Goal: Information Seeking & Learning: Find specific fact

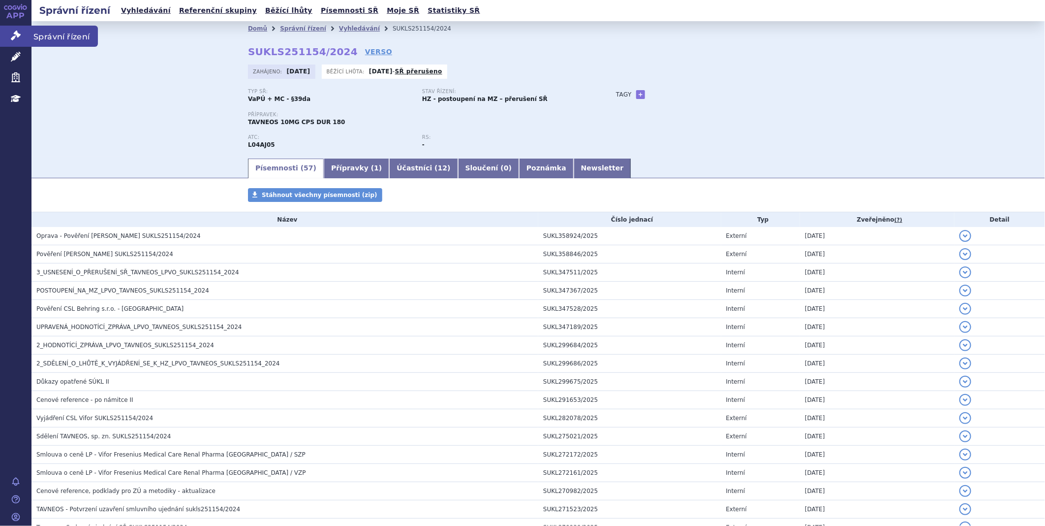
drag, startPoint x: 0, startPoint y: 0, endPoint x: 10, endPoint y: 36, distance: 37.2
click at [10, 36] on link "Správní řízení" at bounding box center [15, 36] width 31 height 21
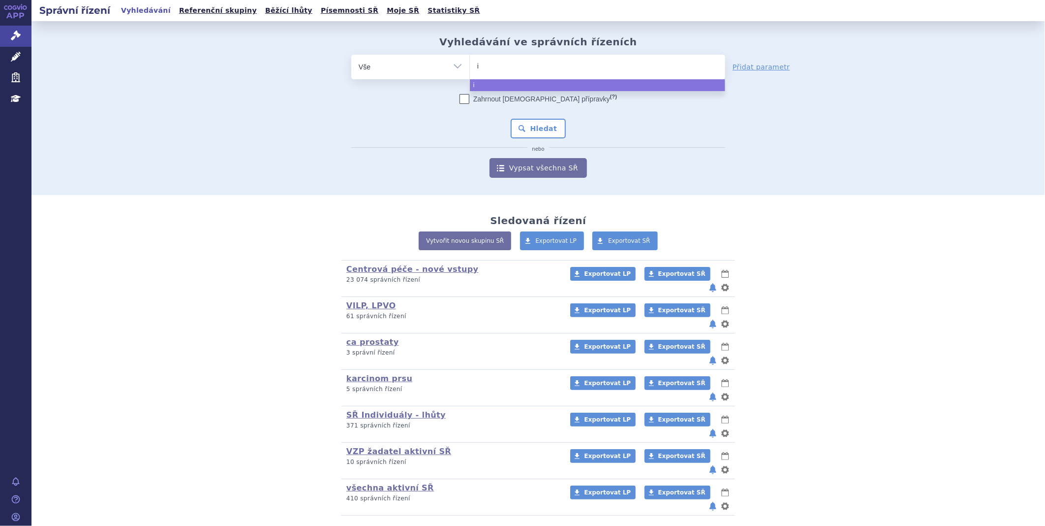
type input "iq"
type input "iqi"
type input "iqir"
type input "iqirv"
type input "iqirvo"
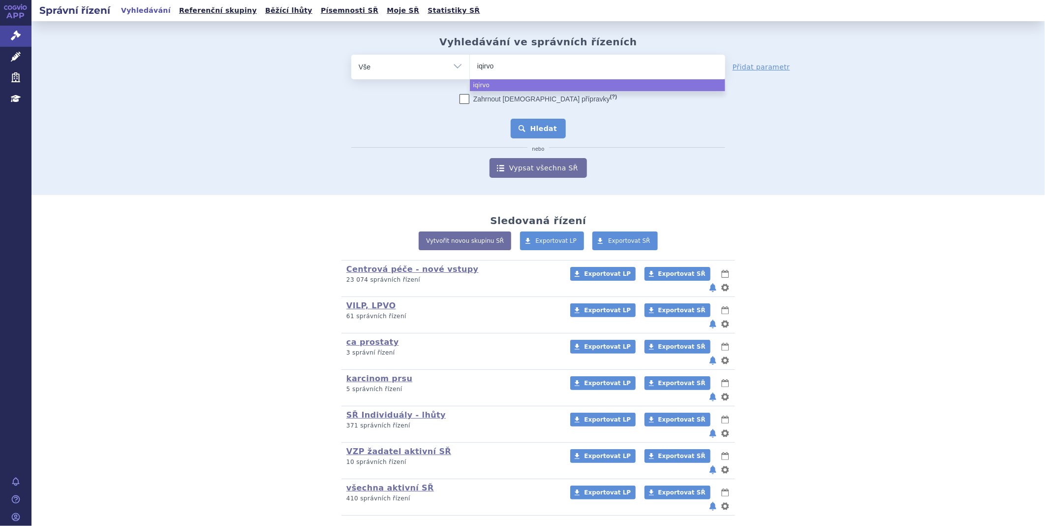
select select "iqirvo"
click at [546, 130] on button "Hledat" at bounding box center [539, 129] width 56 height 20
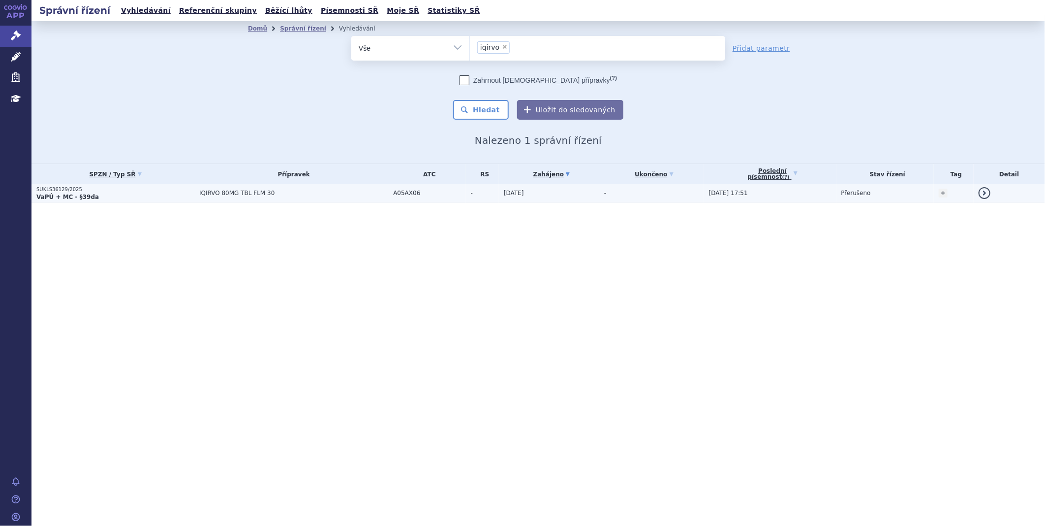
click at [60, 193] on strong "VaPÚ + MC - §39da" at bounding box center [67, 196] width 62 height 7
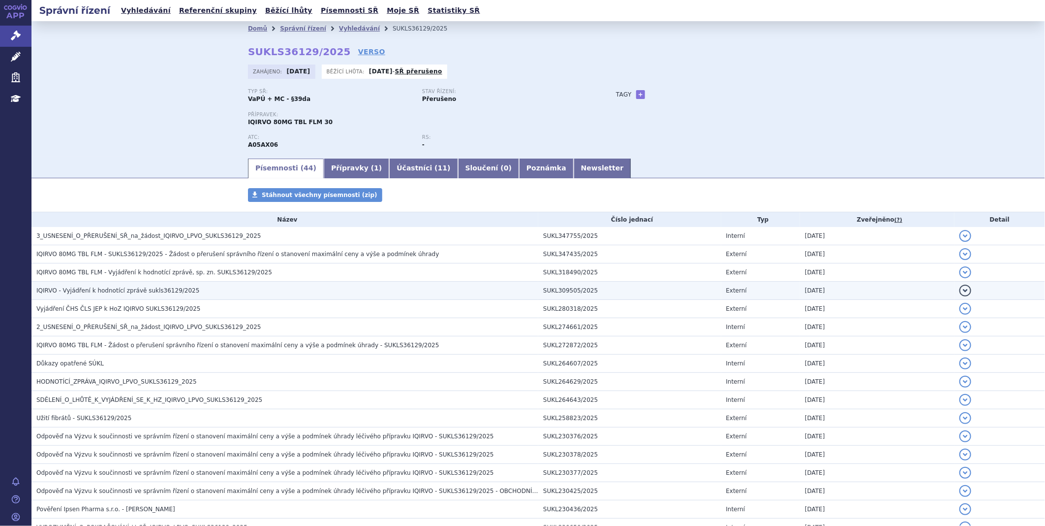
click at [91, 292] on span "IQIRVO - Vyjádření k hodnotící zprávě sukls36129/2025" at bounding box center [117, 290] width 163 height 7
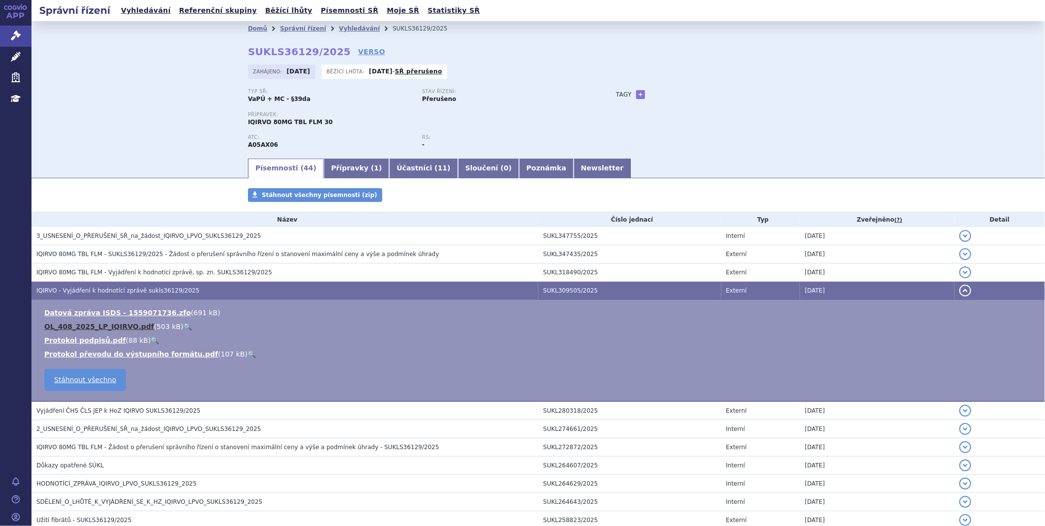
click at [87, 329] on link "OL_408_2025_LP_IQIRVO.pdf" at bounding box center [99, 326] width 110 height 8
click at [99, 327] on link "OL_408_2025_LP_IQIRVO.pdf" at bounding box center [99, 326] width 110 height 8
click at [91, 328] on link "OL_408_2025_LP_IQIRVO.pdf" at bounding box center [99, 326] width 110 height 8
click at [20, 40] on icon at bounding box center [16, 36] width 10 height 10
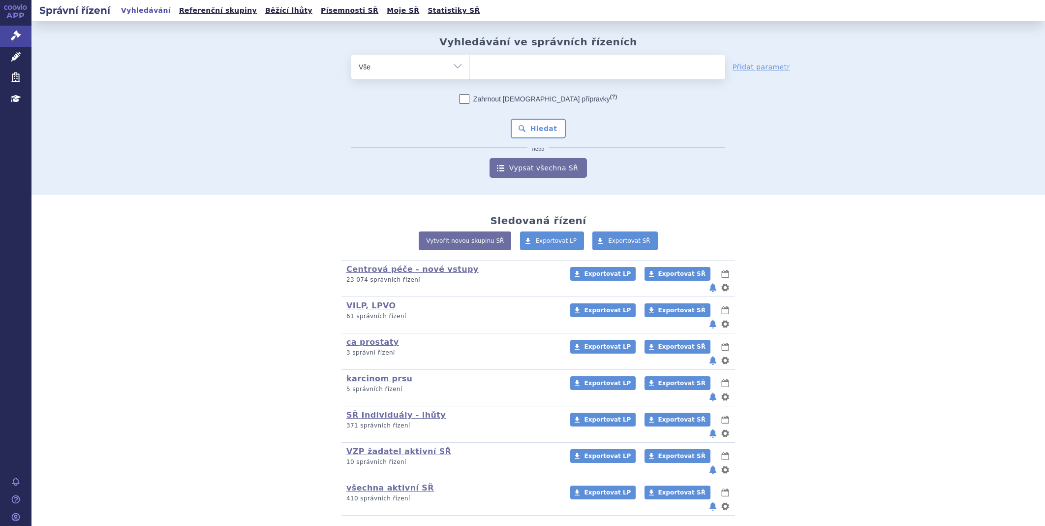
click at [542, 62] on ul at bounding box center [597, 65] width 255 height 21
click at [470, 62] on select at bounding box center [469, 66] width 0 height 25
type input "ly"
type input "lyv"
type input "lyvd"
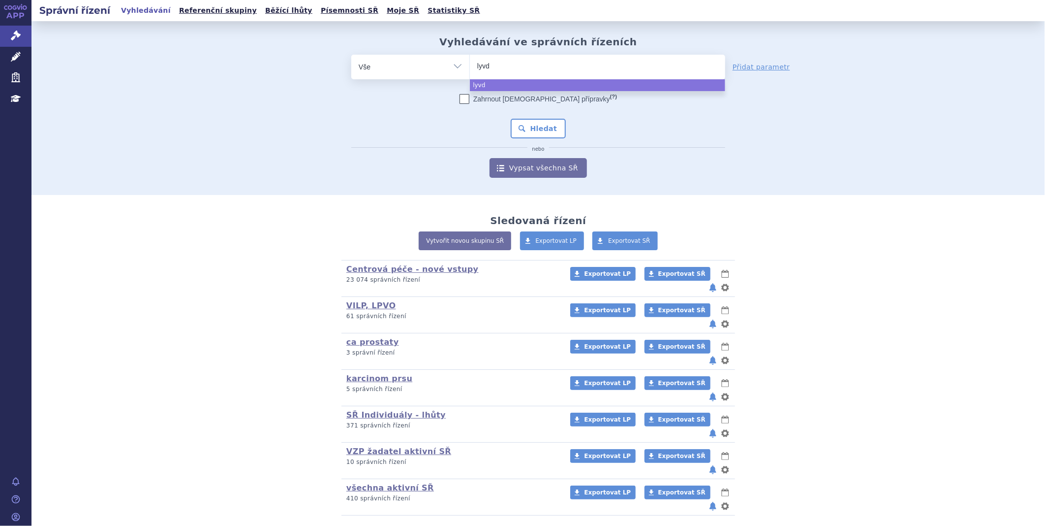
type input "lyvde"
type input "lyvdel"
type input "lyvdelzi"
select select "lyvdelzi"
click at [535, 128] on button "Hledat" at bounding box center [539, 129] width 56 height 20
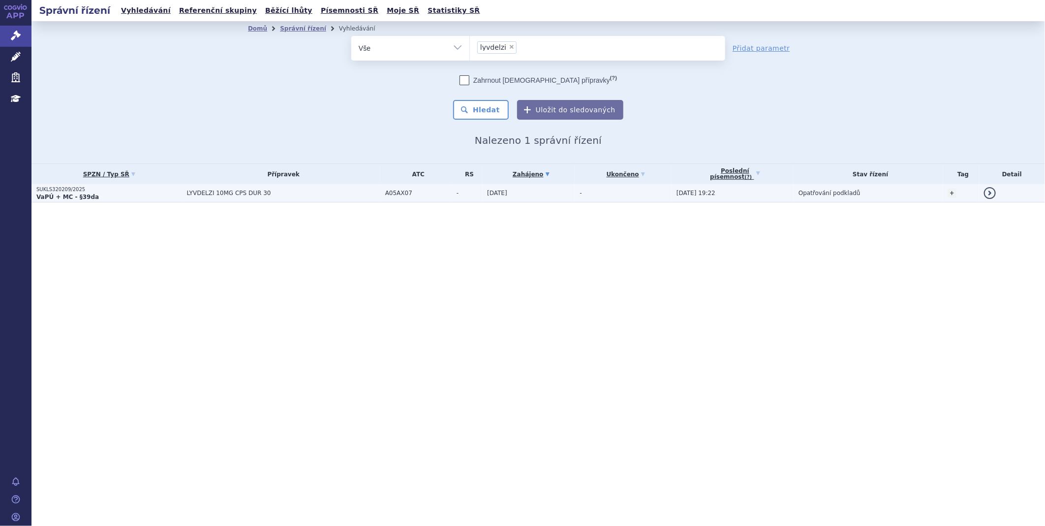
click at [37, 188] on p "SUKLS320209/2025" at bounding box center [109, 189] width 146 height 7
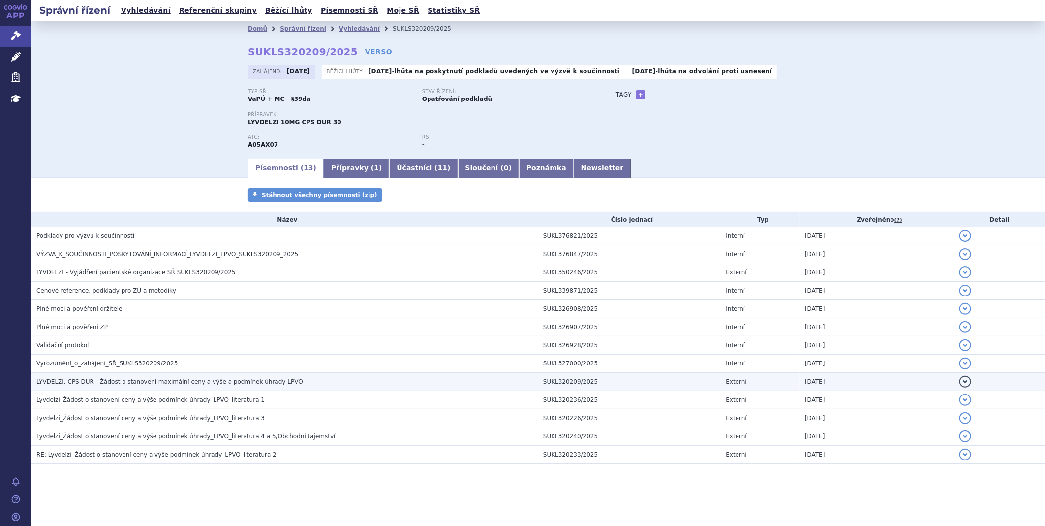
click at [135, 384] on span "LYVDELZI, CPS DUR - Žádost o stanovení maximální ceny a výše a podmínek úhrady …" at bounding box center [169, 381] width 267 height 7
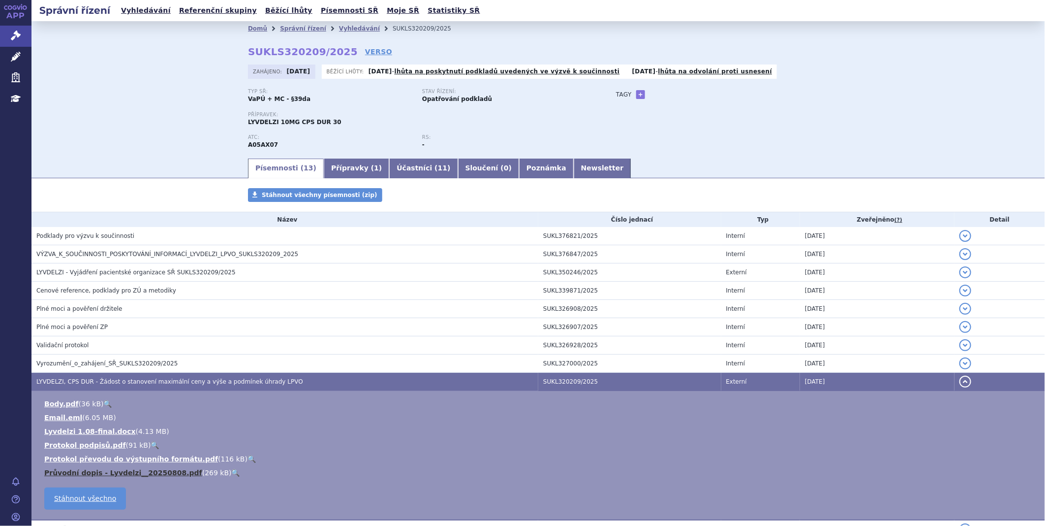
click at [119, 473] on link "Průvodní dopis - Lyvdelzi__20250808.pdf" at bounding box center [123, 472] width 158 height 8
click at [124, 475] on link "Průvodní dopis - Lyvdelzi__20250808.pdf" at bounding box center [123, 472] width 158 height 8
drag, startPoint x: 32, startPoint y: 31, endPoint x: 17, endPoint y: 31, distance: 15.7
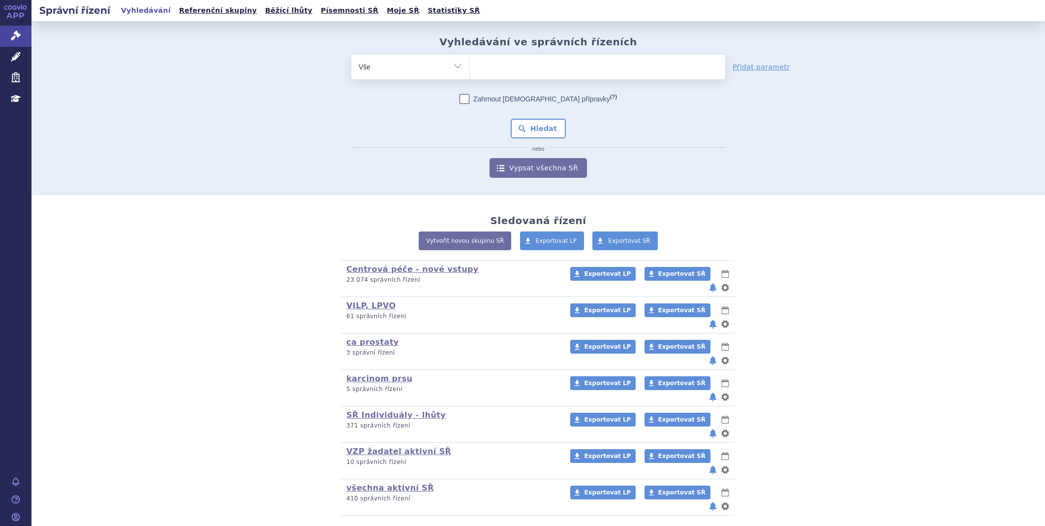
click at [524, 65] on ul at bounding box center [597, 65] width 255 height 21
click at [470, 65] on select at bounding box center [469, 66] width 0 height 25
type input "ly"
type input "lyn"
type input "lynpa"
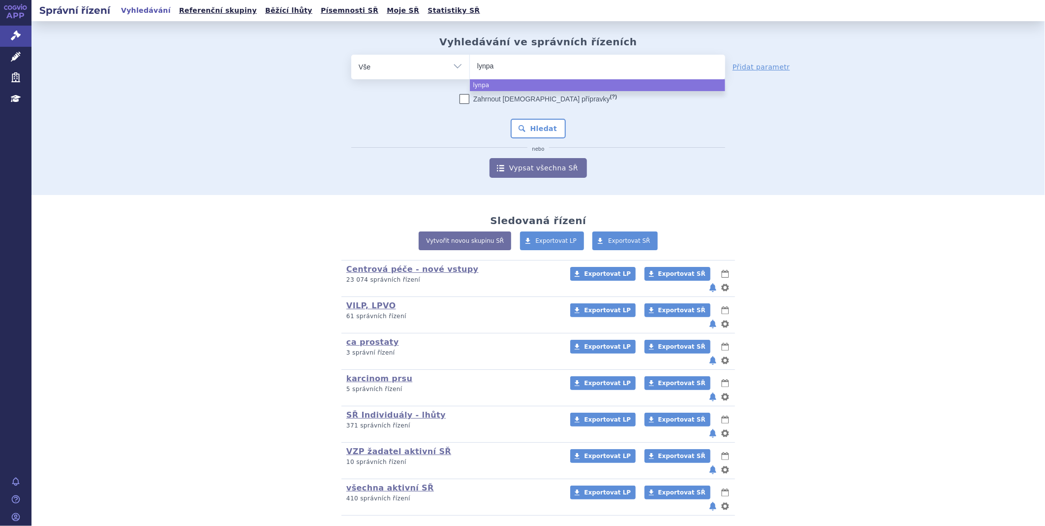
type input "lynpar"
type input "lynparz"
type input "[MEDICAL_DATA]"
select select "[MEDICAL_DATA]"
click at [535, 129] on button "Hledat" at bounding box center [539, 129] width 56 height 20
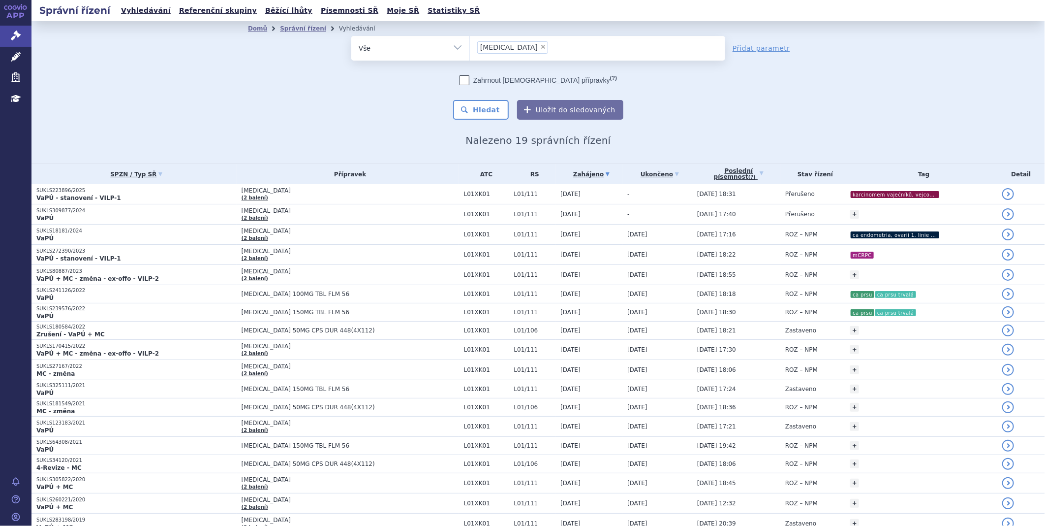
click at [540, 48] on span "×" at bounding box center [543, 47] width 6 height 6
click at [470, 48] on select "lynparza" at bounding box center [469, 47] width 0 height 25
select select
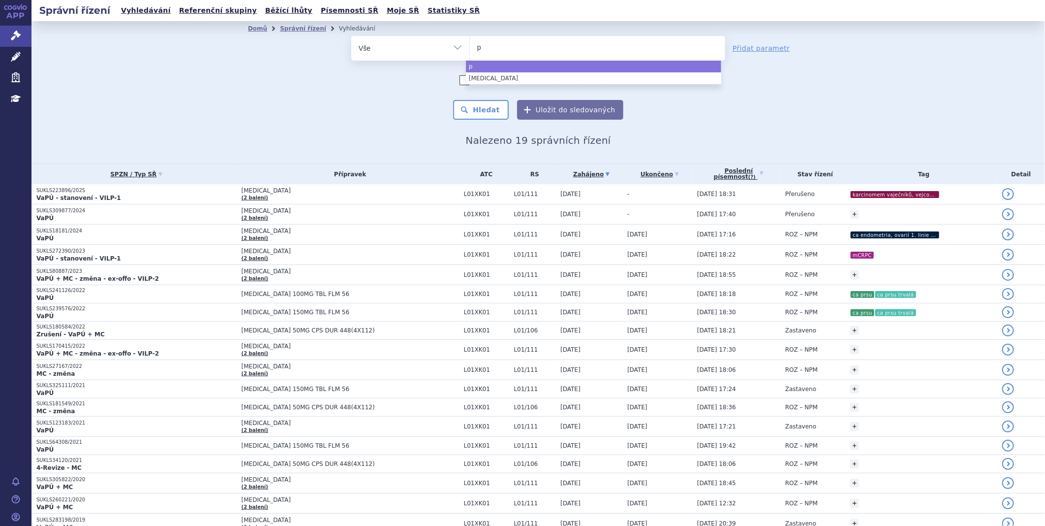
type input "pe"
type input "pem"
type input "pema"
type input "pemazy"
type input "pemazyr"
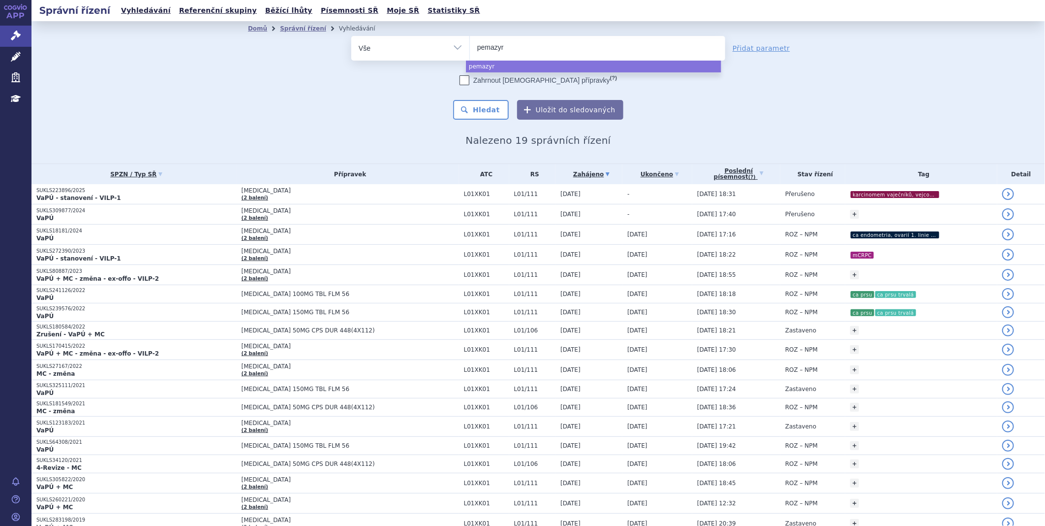
type input "pemazyre"
select select "pemazyre"
click at [469, 105] on button "Hledat" at bounding box center [481, 110] width 56 height 20
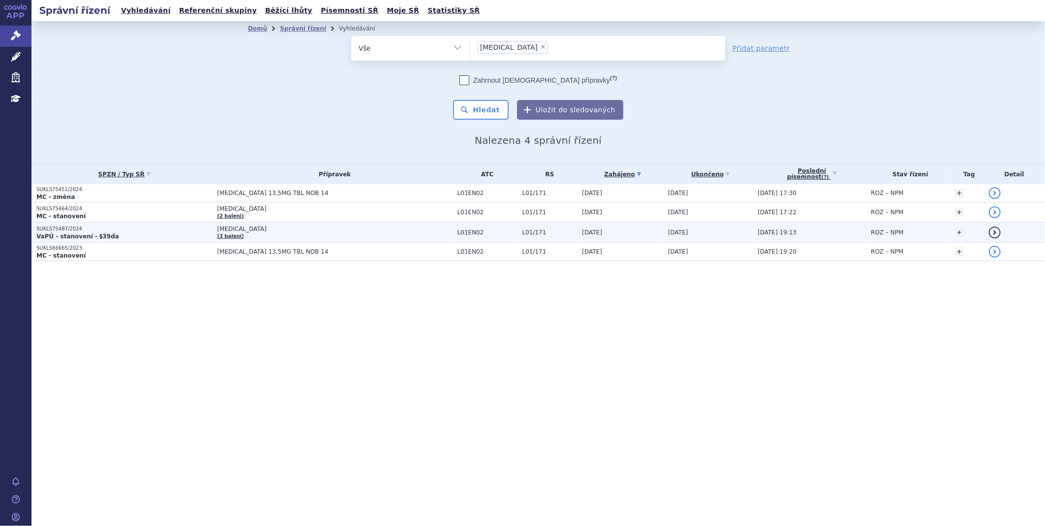
click at [84, 237] on strong "VaPÚ - stanovení - §39da" at bounding box center [77, 236] width 83 height 7
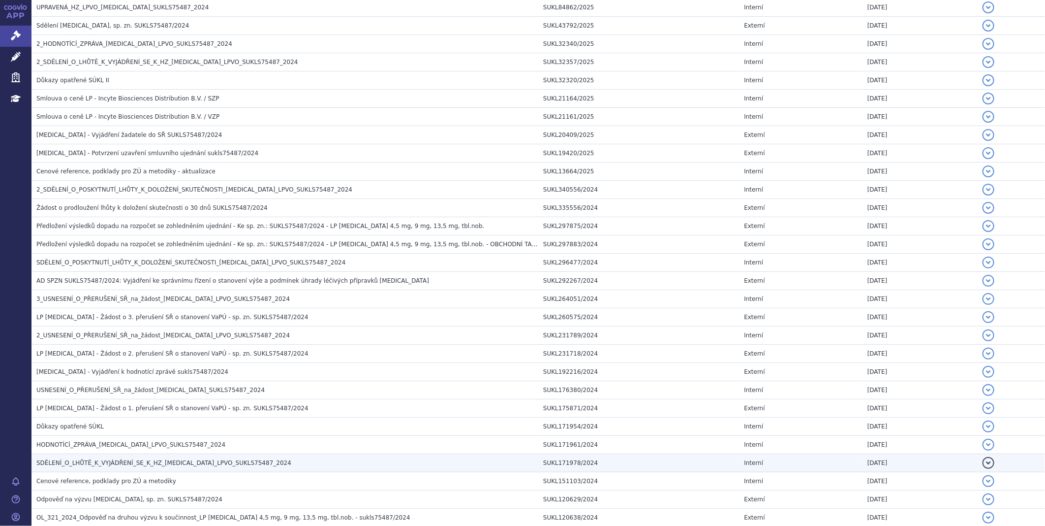
scroll to position [711, 0]
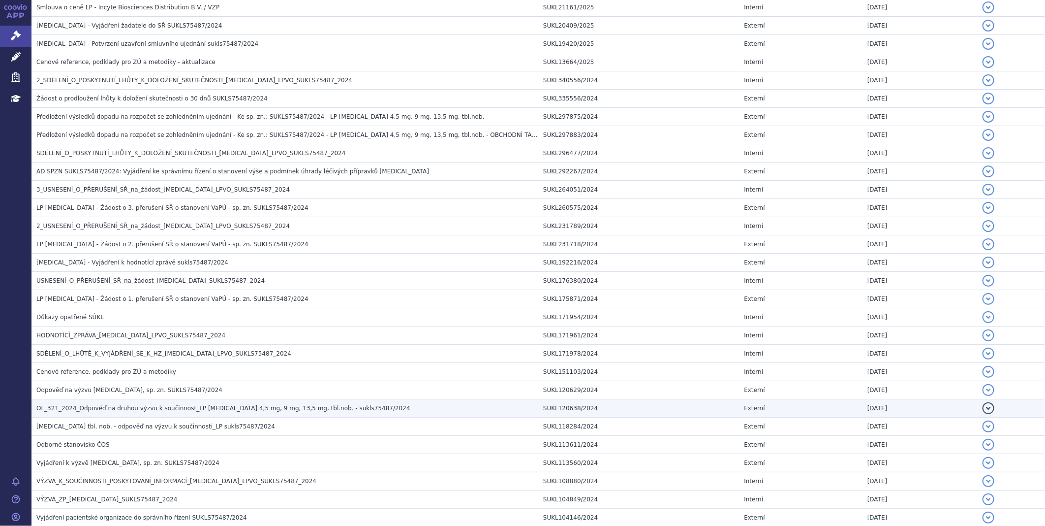
click at [146, 416] on td "OL_321_2024_Odpověď na druhou výzvu k součinnost_LP PEMAZYRE 4,5 mg, 9 mg, 13,5…" at bounding box center [284, 408] width 507 height 18
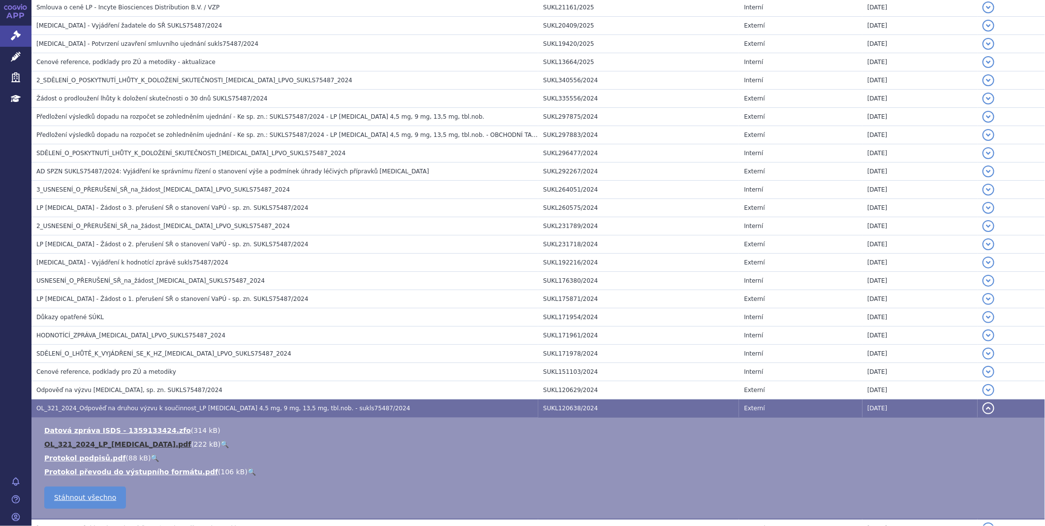
click at [128, 445] on link "OL_321_2024_LP_PEMAZYRE.pdf" at bounding box center [117, 444] width 147 height 8
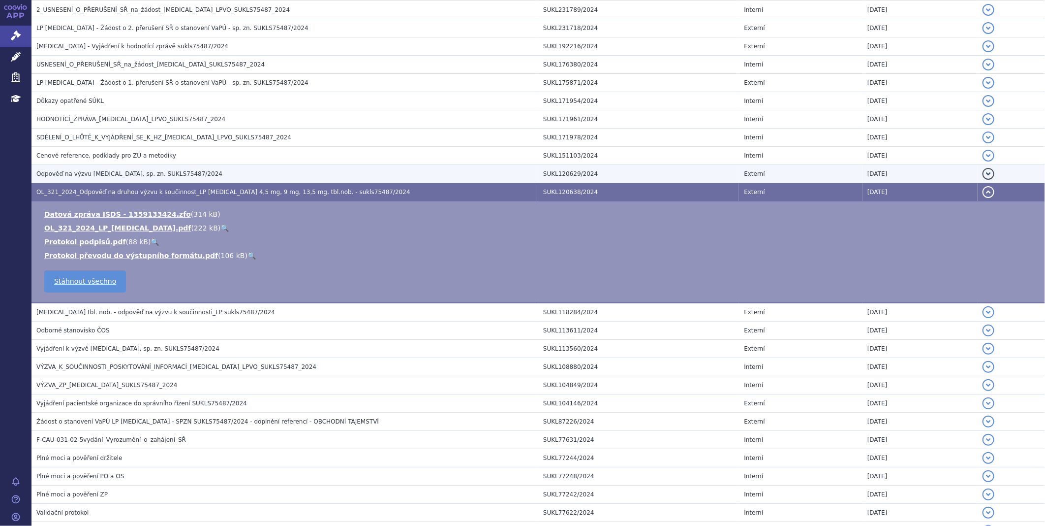
scroll to position [929, 0]
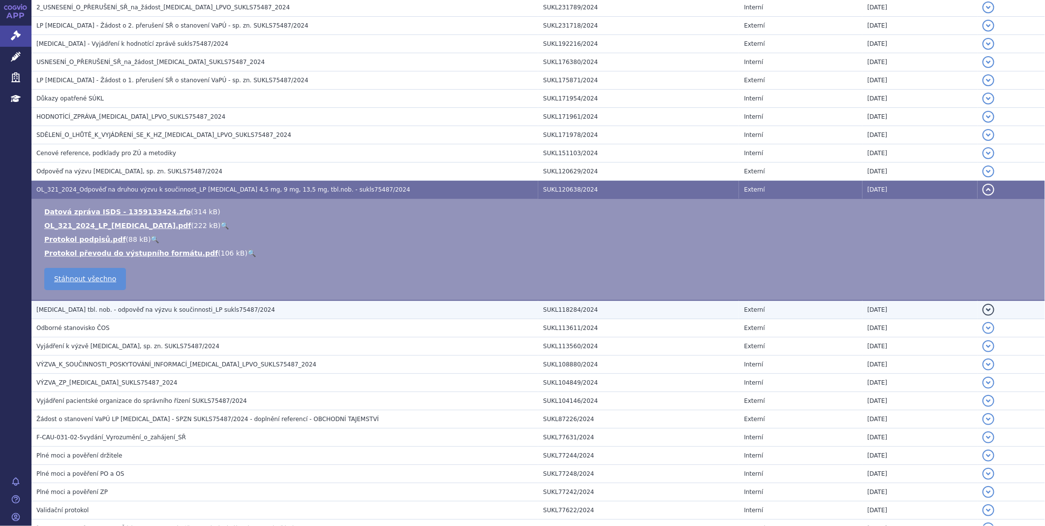
click at [155, 310] on span "PEMAZYRE tbl. nob. - odpověď na výzvu k součinnosti_LP sukls75487/2024" at bounding box center [155, 309] width 239 height 7
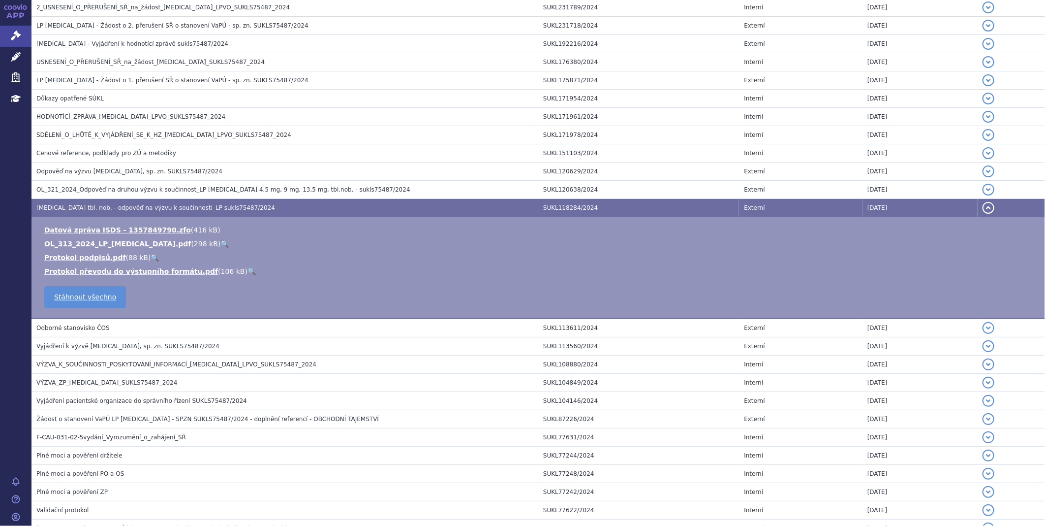
click at [120, 241] on ul "Datová zpráva ISDS - 1357849790.zfo ( 416 kB ) OL_313_2024_LP_PEMAZYRE.pdf ( 29…" at bounding box center [538, 250] width 994 height 51
click at [118, 247] on link "OL_313_2024_LP_PEMAZYRE.pdf" at bounding box center [117, 244] width 147 height 8
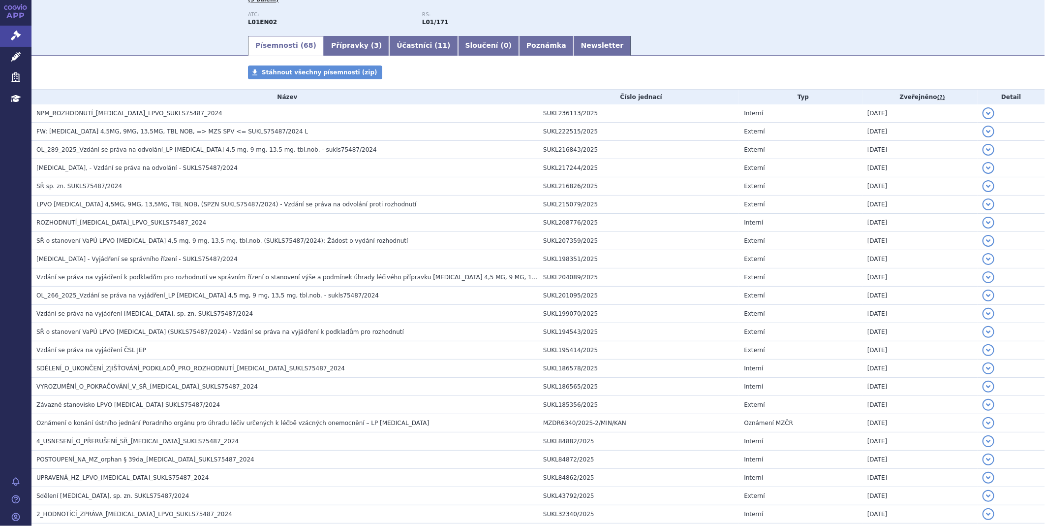
scroll to position [0, 0]
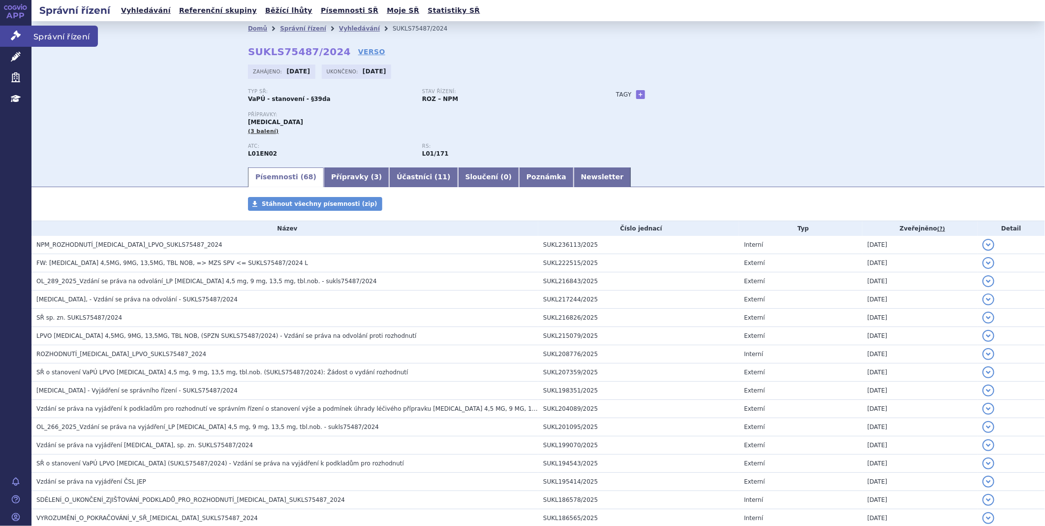
click at [7, 34] on link "Správní řízení" at bounding box center [15, 36] width 31 height 21
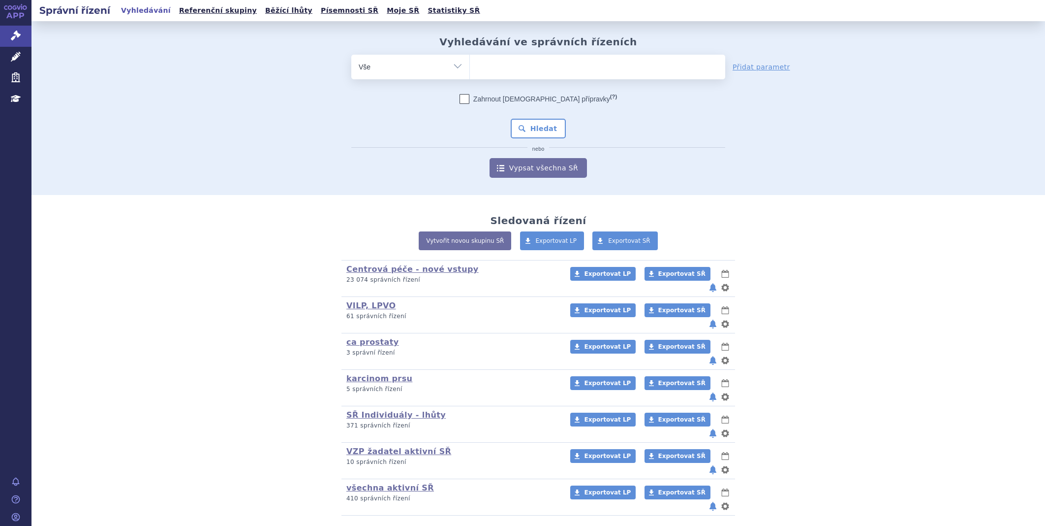
click at [483, 66] on ul at bounding box center [597, 65] width 255 height 21
click at [470, 66] on select at bounding box center [469, 66] width 0 height 25
type input "sa"
type input "sar"
type input "sarc"
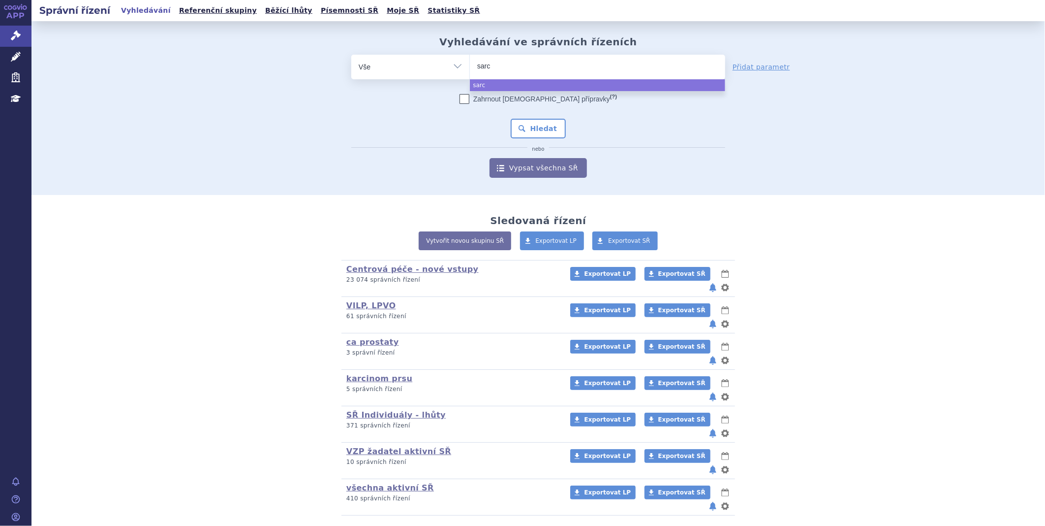
type input "sarcl"
type input "sarcli"
type input "sarclis"
type input "[MEDICAL_DATA]"
select select "[MEDICAL_DATA]"
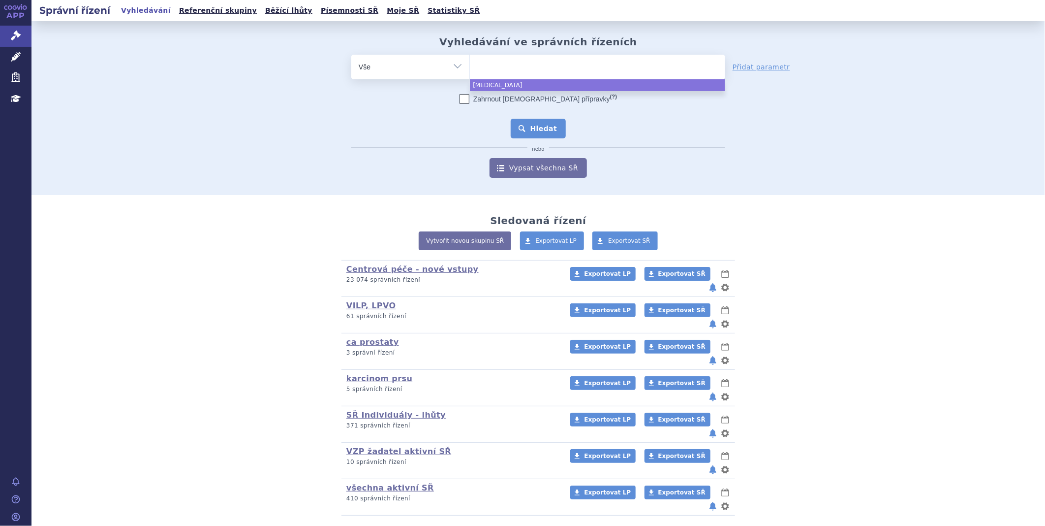
click at [524, 123] on button "Hledat" at bounding box center [539, 129] width 56 height 20
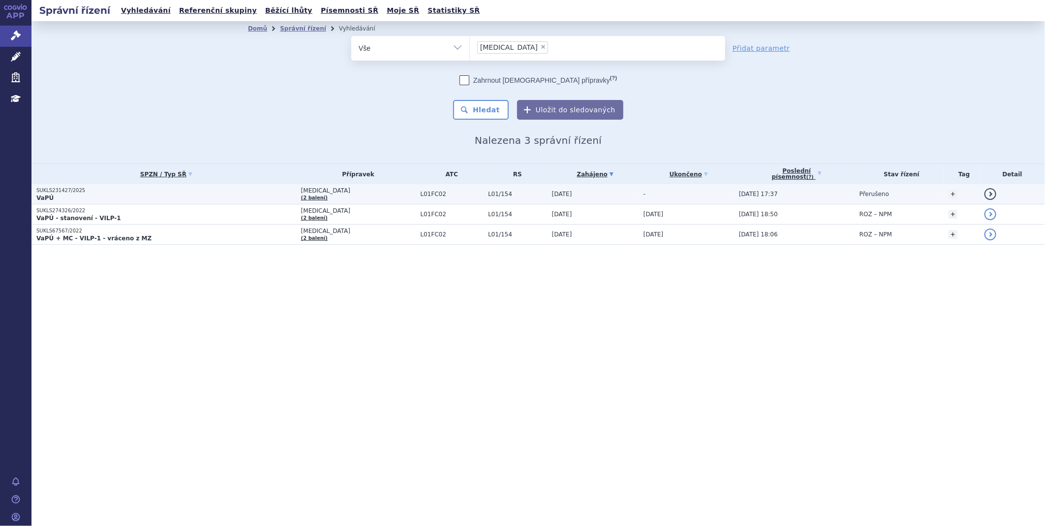
click at [48, 194] on strong "VaPÚ" at bounding box center [44, 197] width 17 height 7
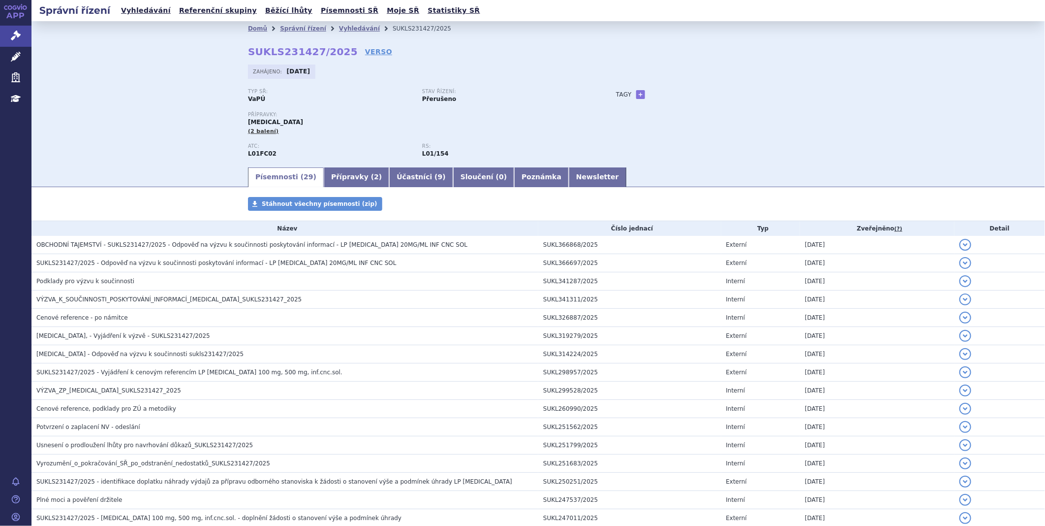
scroll to position [164, 0]
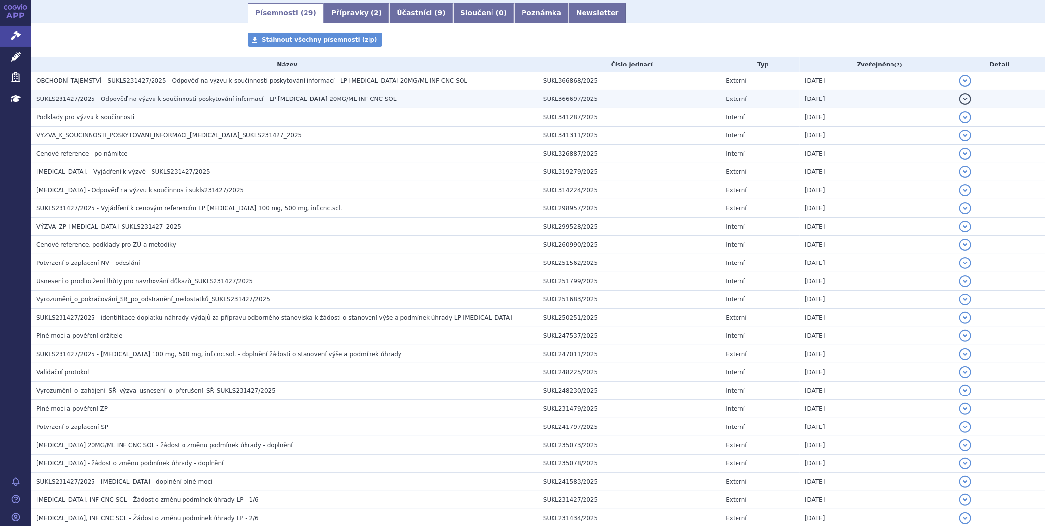
click at [114, 97] on span "SUKLS231427/2025 - Odpověď na výzvu k součinnosti poskytování informací - LP SA…" at bounding box center [216, 98] width 360 height 7
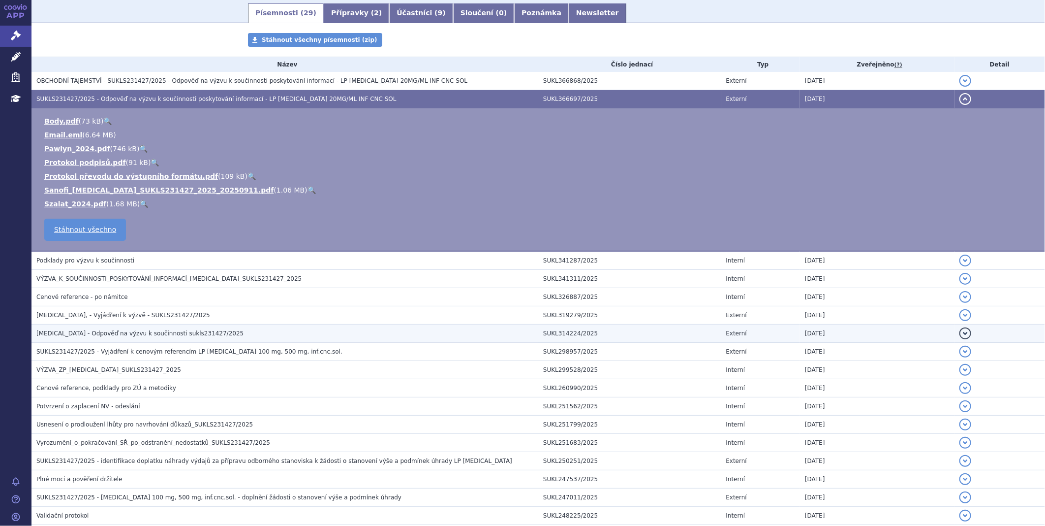
click at [122, 333] on span "SARCLISA - Odpověď na výzvu k součinnosti sukls231427/2025" at bounding box center [139, 333] width 207 height 7
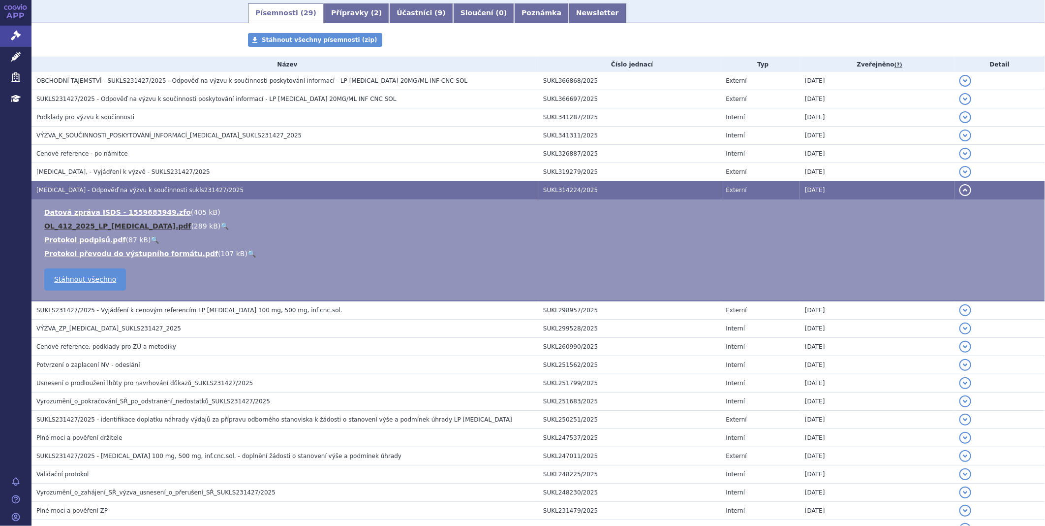
click at [112, 225] on link "OL_412_2025_LP_SARCLISA.pdf" at bounding box center [117, 226] width 147 height 8
click at [18, 35] on icon at bounding box center [16, 36] width 10 height 10
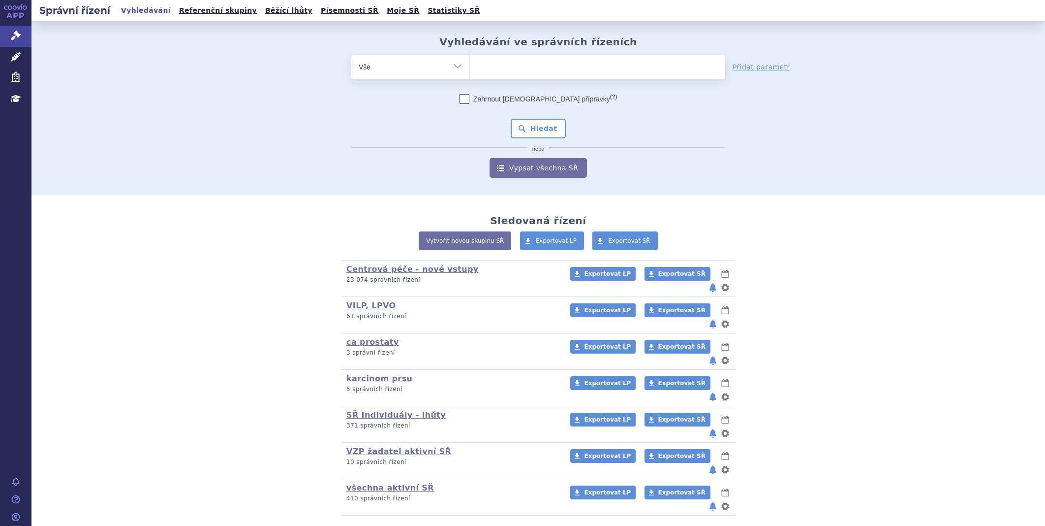
click at [488, 63] on ul at bounding box center [597, 65] width 255 height 21
click at [470, 63] on select at bounding box center [469, 66] width 0 height 25
type input "hy"
type input "hym"
type input "hymp"
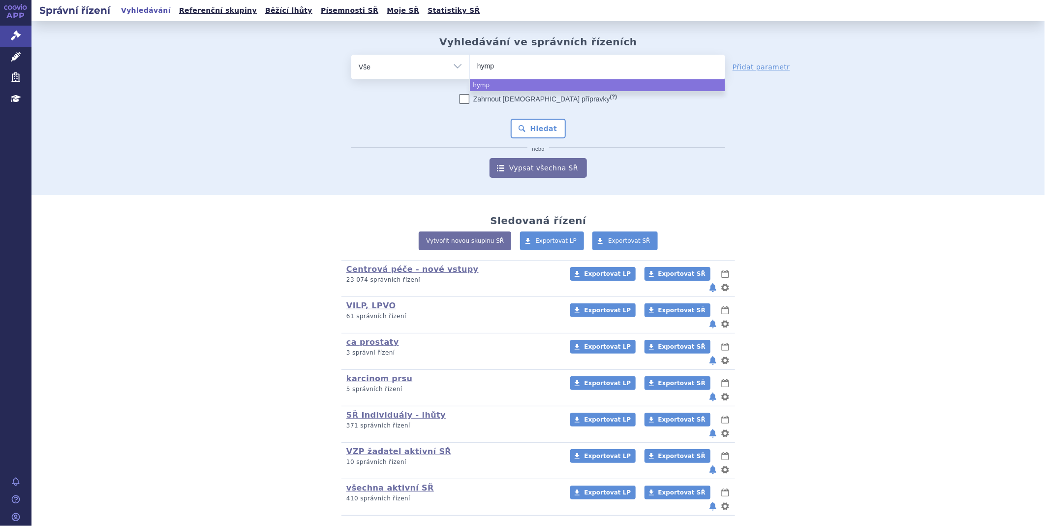
type input "hympa"
type input "hympav"
type input "hympavz"
type input "hympavzi"
select select "hympavzi"
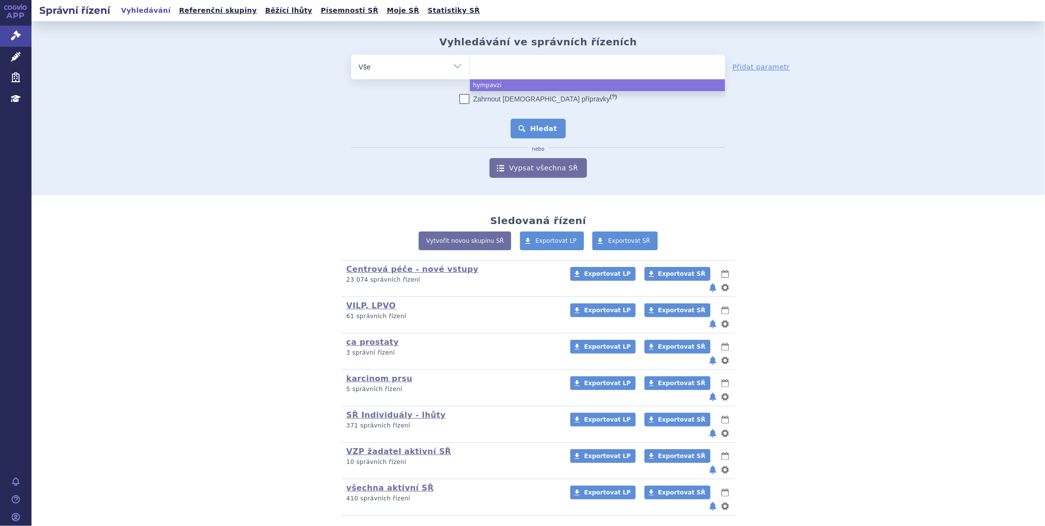
click at [528, 124] on button "Hledat" at bounding box center [539, 129] width 56 height 20
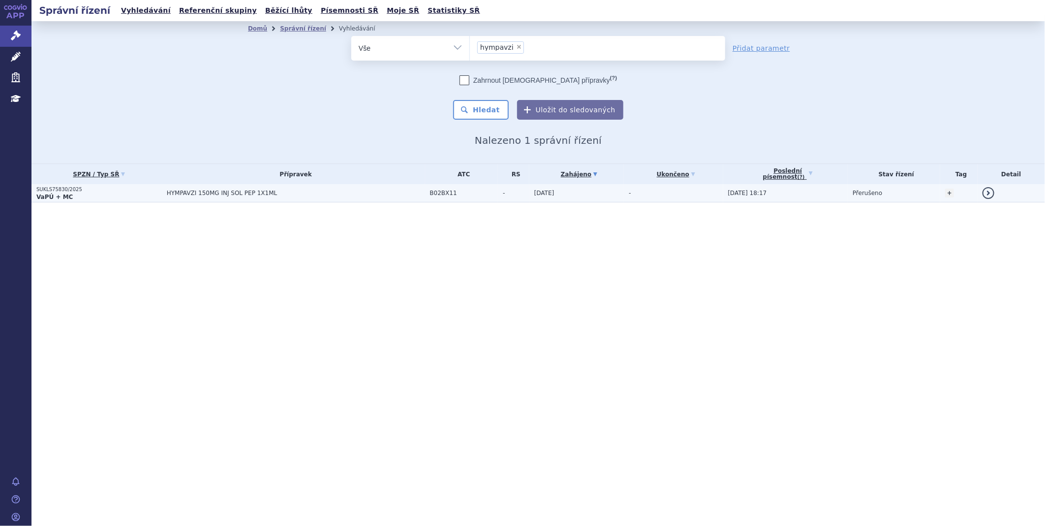
click at [235, 199] on td "HYMPAVZI 150MG INJ SOL PEP 1X1ML" at bounding box center [293, 193] width 263 height 18
